Goal: Use online tool/utility: Utilize a website feature to perform a specific function

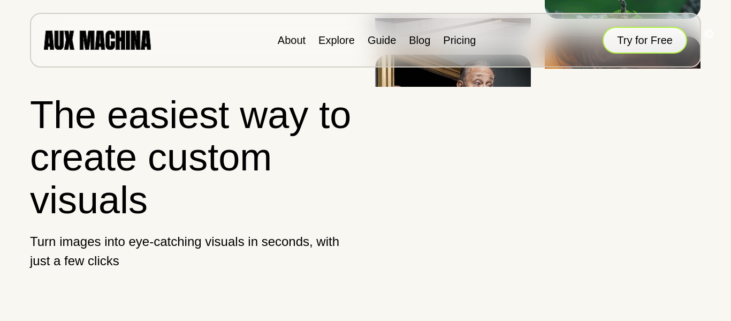
click at [662, 44] on button "Try for Free" at bounding box center [644, 40] width 85 height 27
click at [660, 44] on button "Try for Free" at bounding box center [644, 40] width 85 height 27
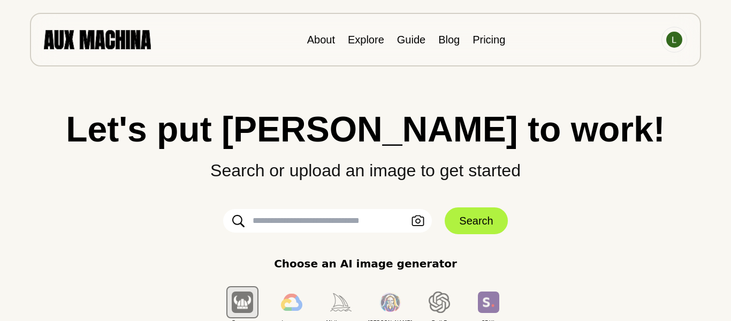
click at [309, 220] on input "text" at bounding box center [327, 221] width 209 height 24
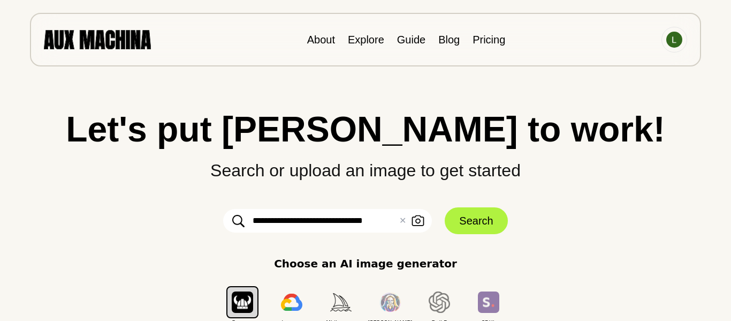
type input "**********"
click at [472, 221] on button "Search" at bounding box center [476, 220] width 63 height 27
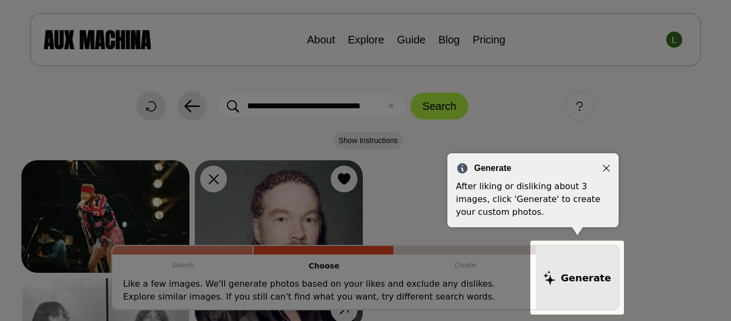
click at [607, 159] on div "Generate After liking or disliking about 3 images, click 'Generate' to create y…" at bounding box center [532, 190] width 171 height 74
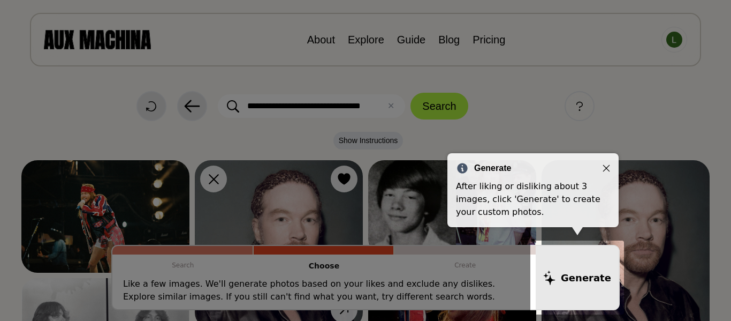
click at [608, 165] on icon "Close" at bounding box center [605, 167] width 7 height 7
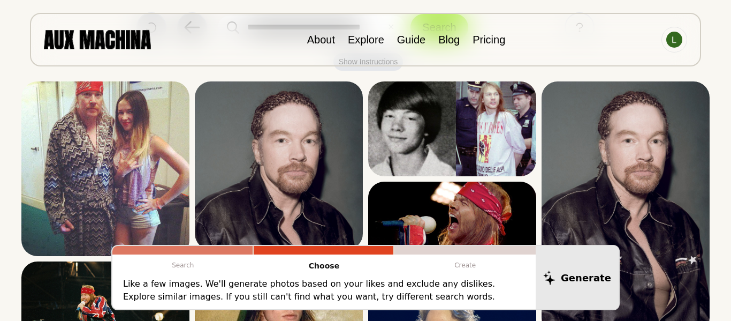
scroll to position [79, 0]
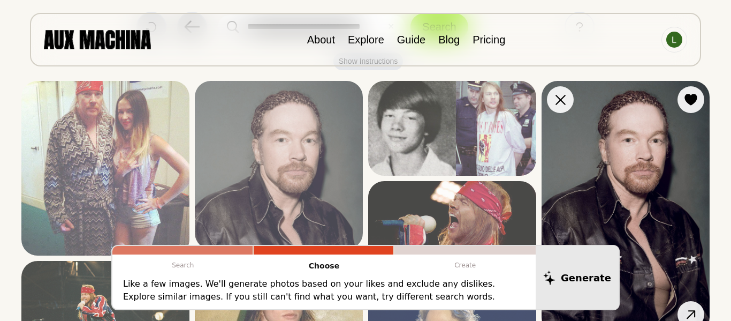
click at [658, 170] on img at bounding box center [625, 207] width 168 height 252
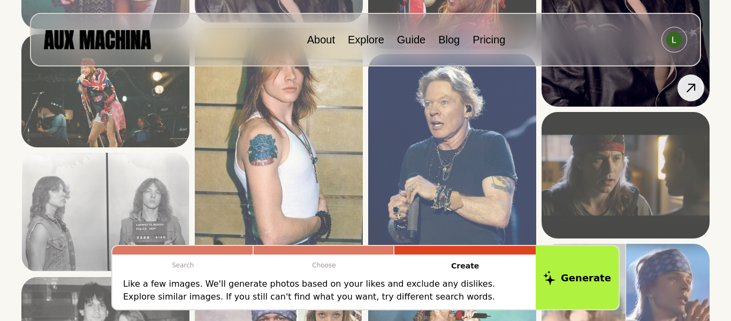
scroll to position [304, 0]
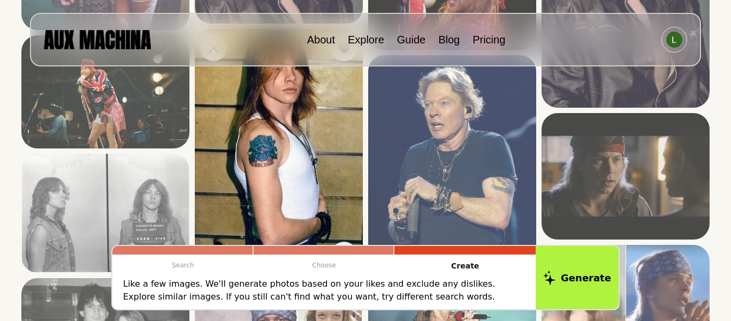
click at [254, 161] on img at bounding box center [279, 151] width 168 height 245
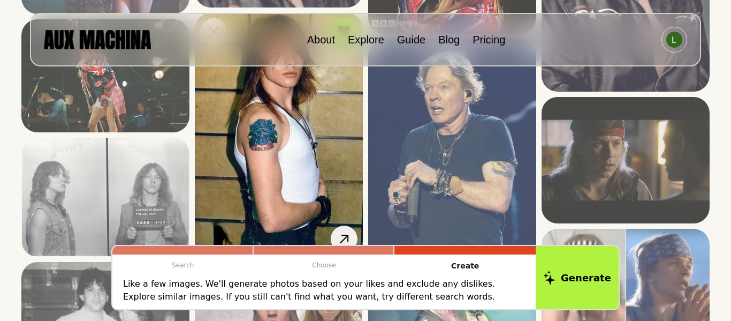
scroll to position [324, 0]
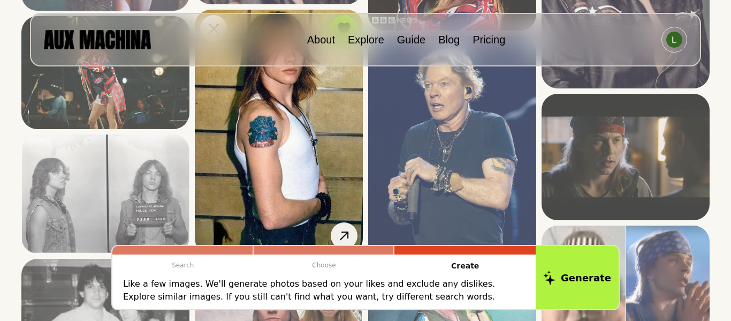
click at [294, 110] on img at bounding box center [279, 132] width 168 height 245
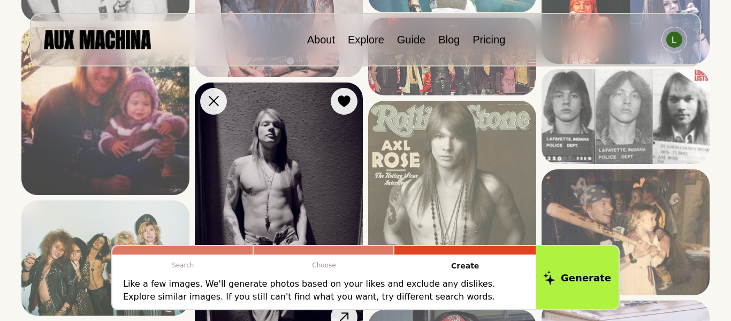
scroll to position [683, 0]
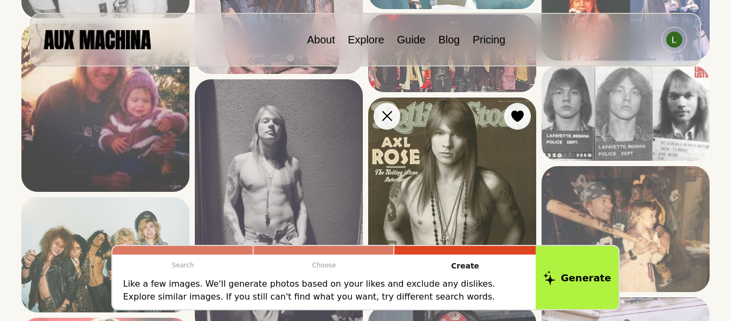
click at [474, 170] on img at bounding box center [452, 199] width 168 height 204
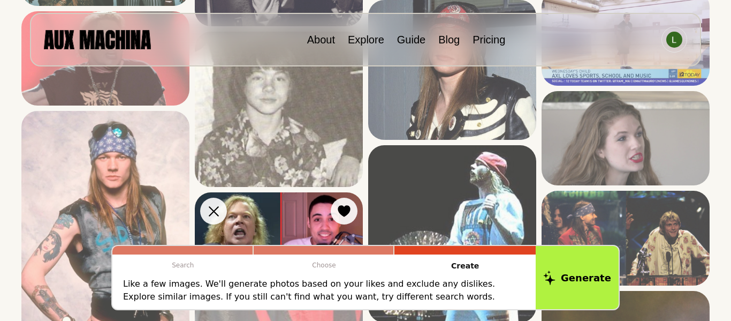
scroll to position [980, 0]
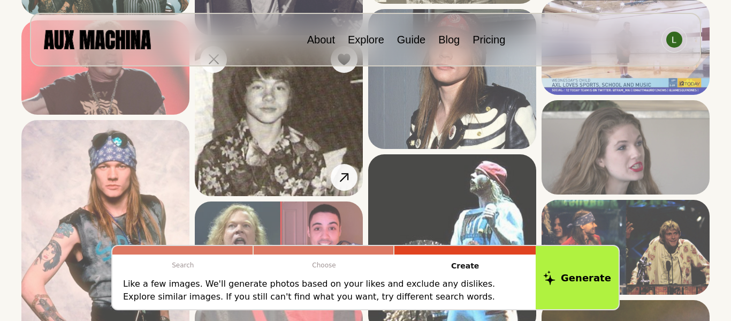
click at [335, 119] on img at bounding box center [279, 118] width 168 height 155
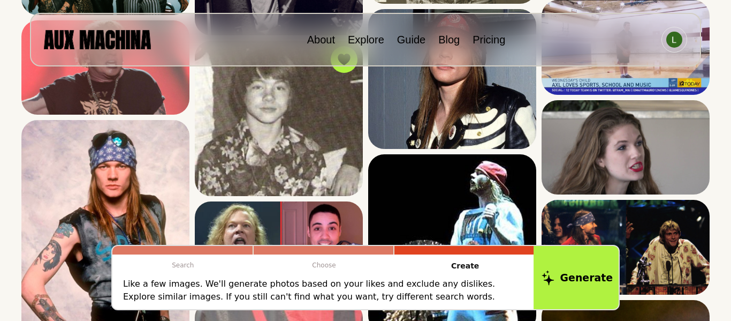
click at [603, 281] on button "Generate" at bounding box center [576, 277] width 87 height 66
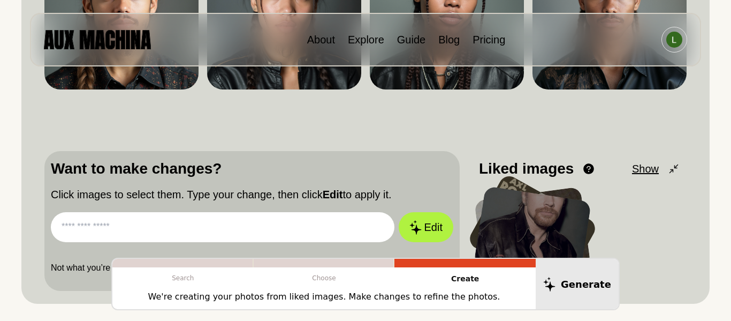
scroll to position [234, 0]
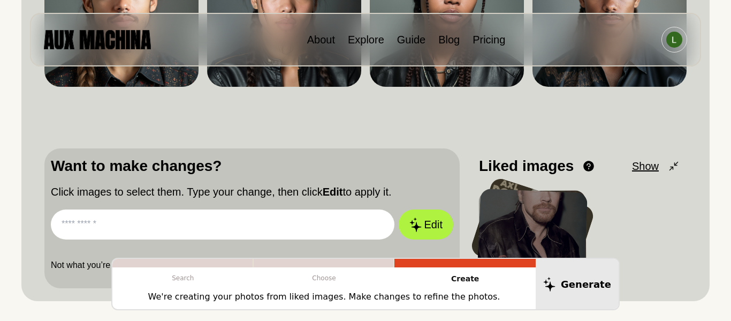
click at [326, 230] on input "text" at bounding box center [223, 224] width 344 height 30
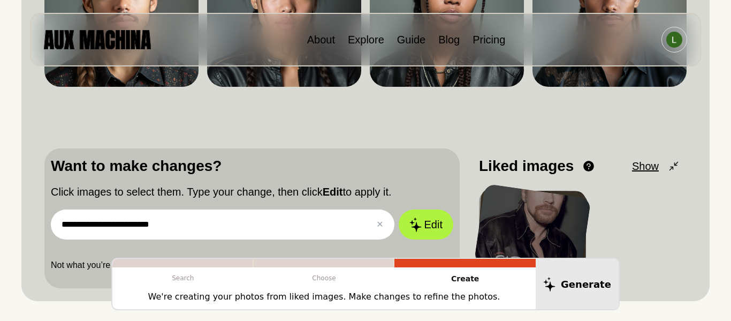
type input "**********"
click at [399, 209] on button "Edit" at bounding box center [426, 224] width 55 height 30
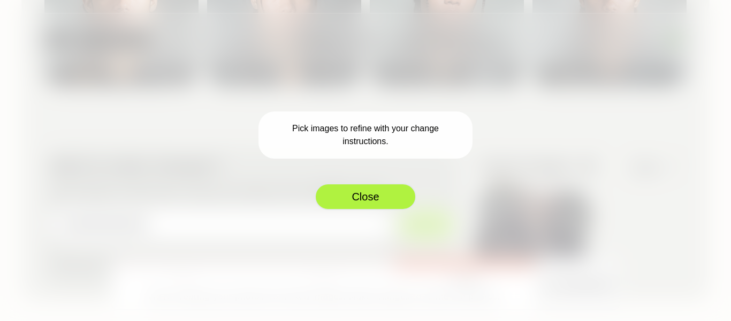
click at [371, 197] on button "Close" at bounding box center [366, 196] width 102 height 27
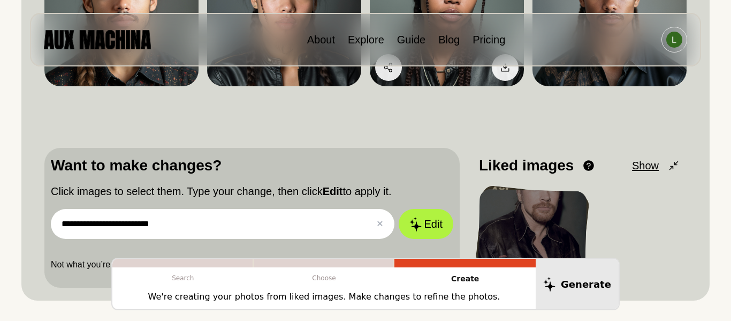
scroll to position [250, 0]
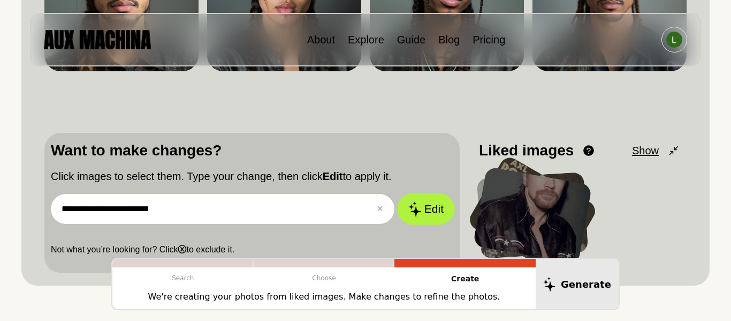
click at [423, 218] on button "Edit" at bounding box center [426, 209] width 58 height 32
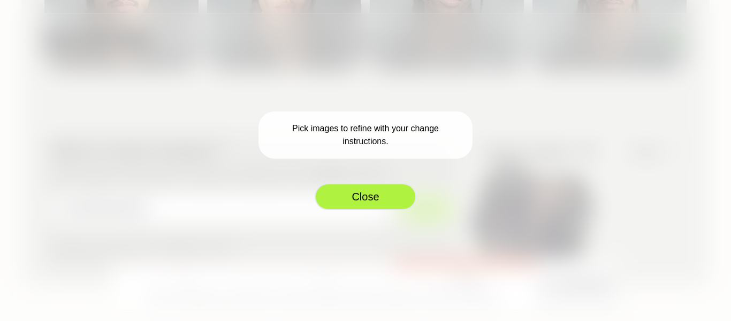
click at [360, 193] on button "Close" at bounding box center [366, 196] width 102 height 27
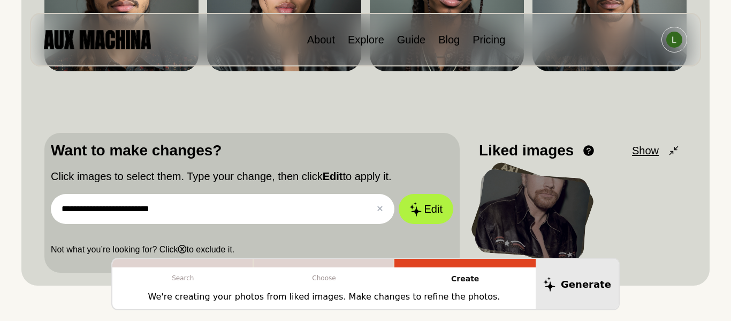
click at [555, 220] on div at bounding box center [533, 214] width 118 height 95
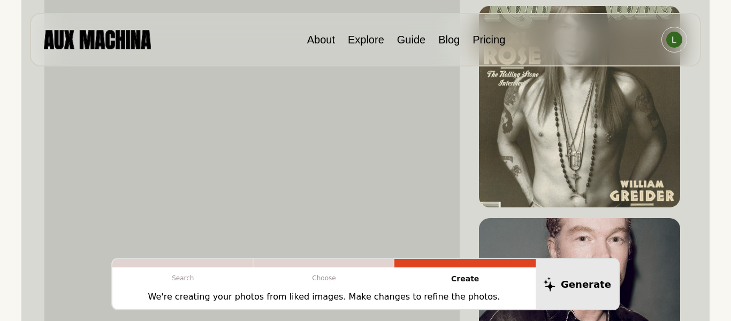
scroll to position [632, 0]
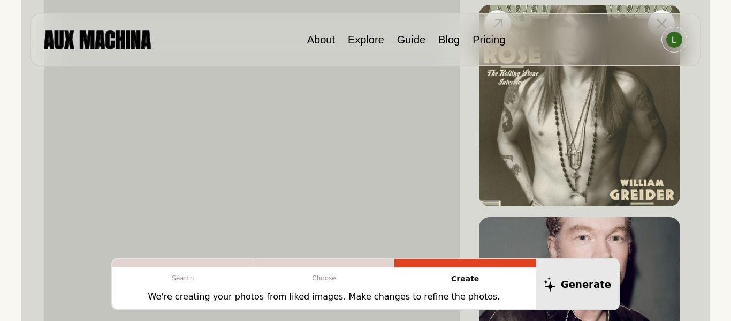
click at [613, 154] on img at bounding box center [579, 105] width 201 height 201
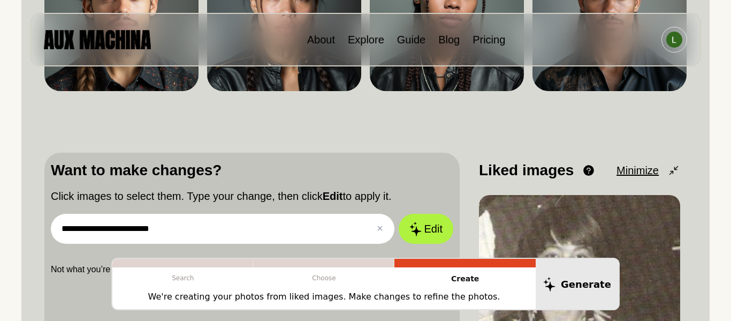
scroll to position [230, 0]
click at [408, 234] on icon at bounding box center [414, 229] width 13 height 15
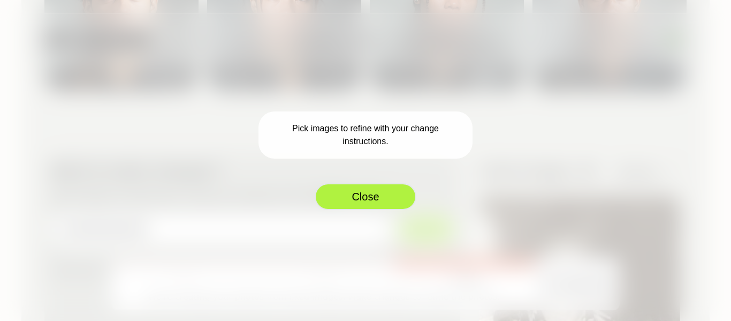
click at [367, 193] on button "Close" at bounding box center [366, 196] width 102 height 27
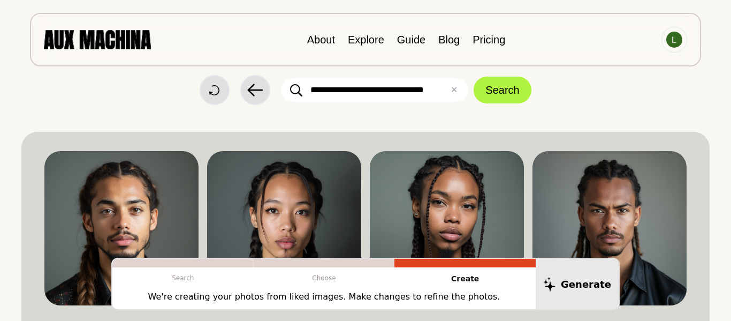
scroll to position [0, 0]
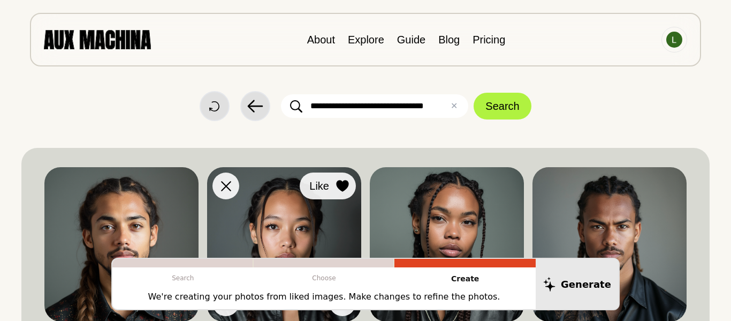
click at [346, 194] on button "Like" at bounding box center [328, 185] width 56 height 27
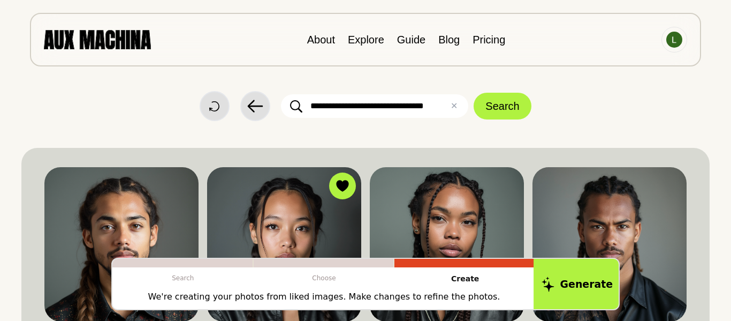
click at [565, 285] on button "Generate" at bounding box center [576, 283] width 87 height 53
